Goal: Task Accomplishment & Management: Use online tool/utility

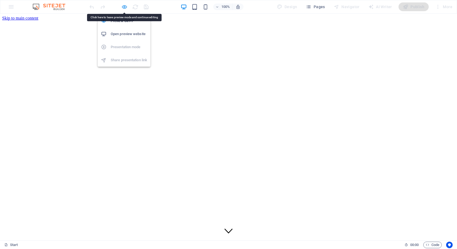
click at [124, 8] on icon "button" at bounding box center [124, 7] width 6 height 6
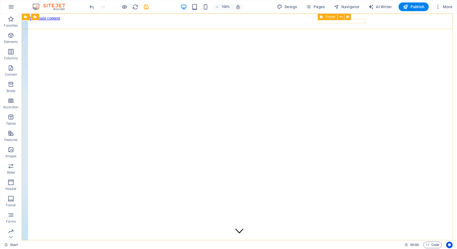
click at [324, 20] on div "Preset" at bounding box center [328, 17] width 20 height 7
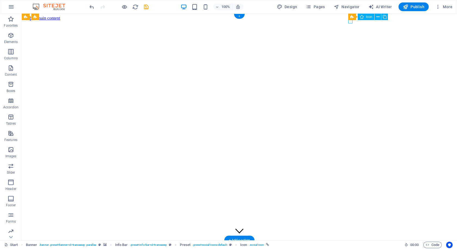
select select "xMidYMid"
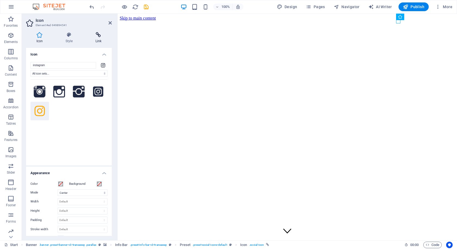
click at [93, 34] on icon at bounding box center [98, 34] width 27 height 5
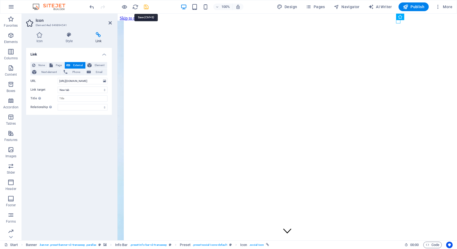
click at [145, 8] on icon "save" at bounding box center [146, 7] width 6 height 6
checkbox input "false"
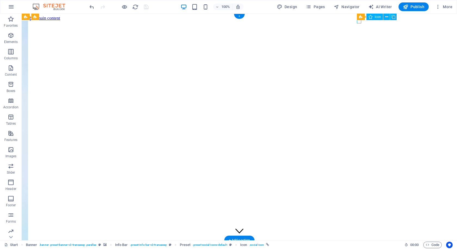
select select "xMidYMid"
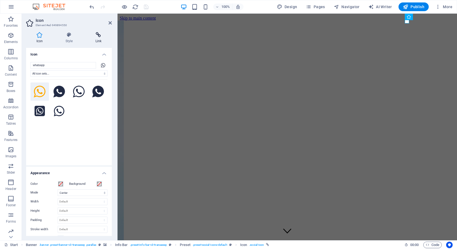
click at [95, 37] on icon at bounding box center [98, 34] width 27 height 5
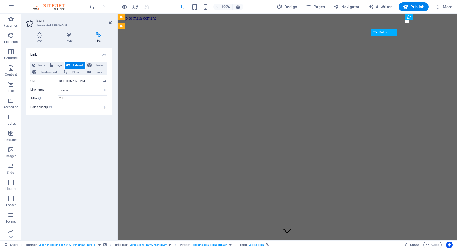
select select
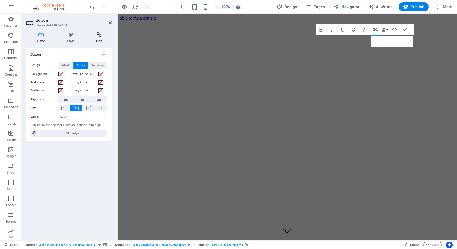
click at [104, 40] on h4 "Link" at bounding box center [99, 37] width 26 height 11
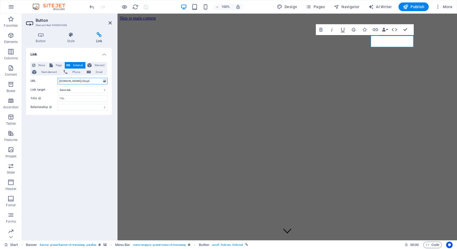
drag, startPoint x: 82, startPoint y: 79, endPoint x: 36, endPoint y: 85, distance: 46.1
click at [36, 85] on div "None Page External Element Next element Phone Email Page Start Element URL [DOM…" at bounding box center [68, 86] width 77 height 48
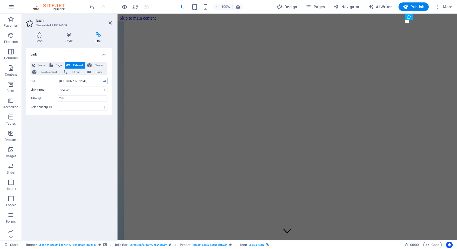
click at [82, 82] on input "[URL][DOMAIN_NAME]" at bounding box center [83, 81] width 50 height 7
paste input "[DOMAIN_NAME]/2lzojd"
type input "[DOMAIN_NAME]/2lzojd"
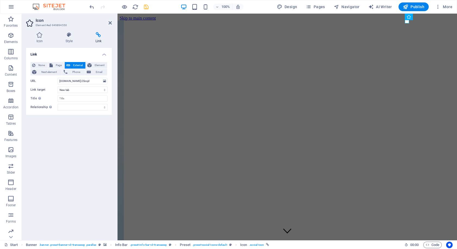
click at [78, 139] on div "Link None Page External Element Next element Phone Email Page Start Element URL…" at bounding box center [69, 142] width 86 height 188
click at [146, 7] on icon "save" at bounding box center [146, 7] width 6 height 6
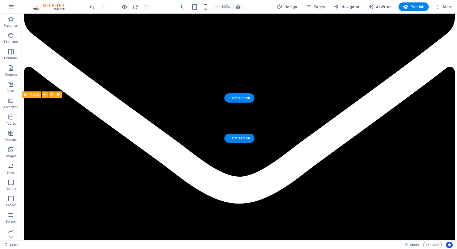
scroll to position [735, 0]
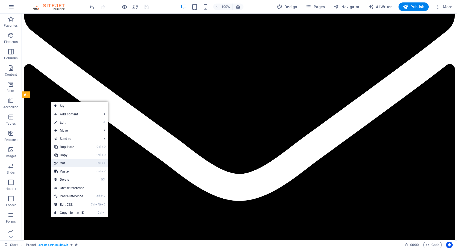
click at [83, 160] on link "Ctrl X Cut" at bounding box center [69, 163] width 36 height 8
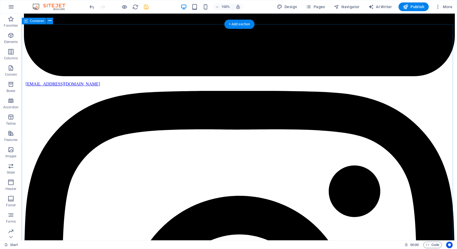
scroll to position [1007, 0]
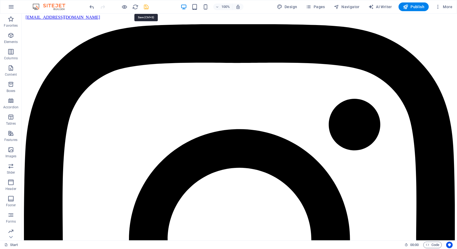
click at [145, 9] on icon "save" at bounding box center [146, 7] width 6 height 6
checkbox input "false"
click at [11, 4] on icon "button" at bounding box center [11, 7] width 7 height 7
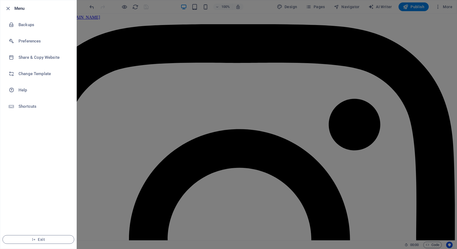
click at [253, 128] on div at bounding box center [228, 124] width 457 height 249
